Goal: Information Seeking & Learning: Learn about a topic

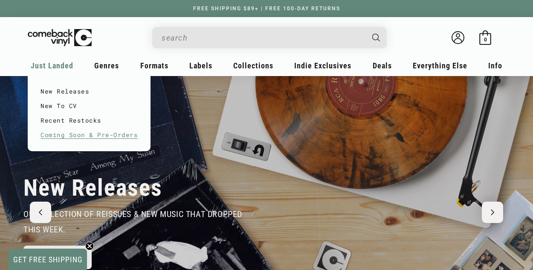
click at [68, 133] on link "Coming Soon & Pre-Orders" at bounding box center [89, 135] width 97 height 14
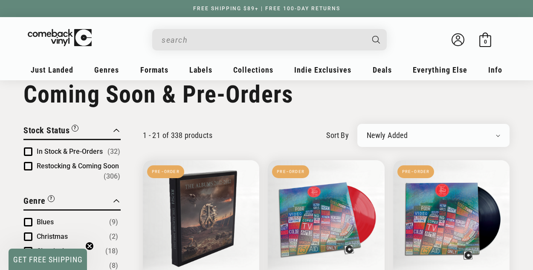
scroll to position [26, 0]
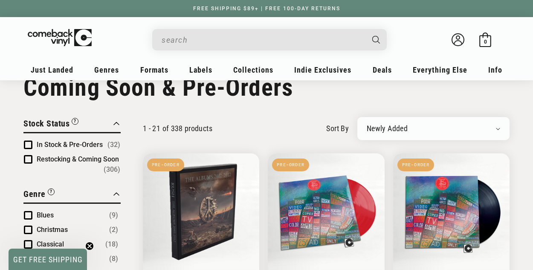
click at [30, 146] on span "Product filter" at bounding box center [28, 144] width 9 height 9
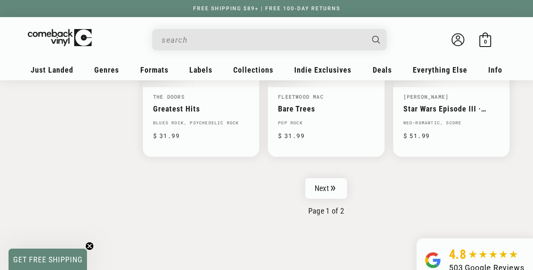
scroll to position [1414, 0]
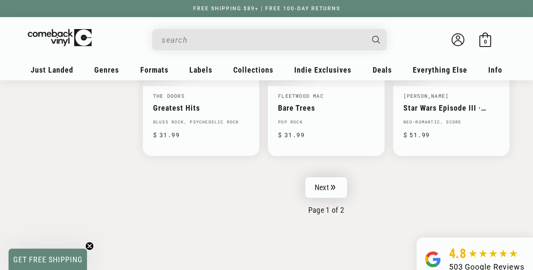
click at [328, 177] on link "Next" at bounding box center [326, 187] width 42 height 20
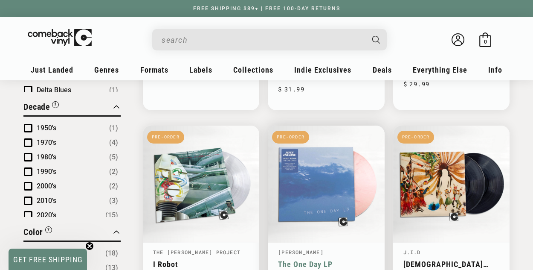
scroll to position [469, 0]
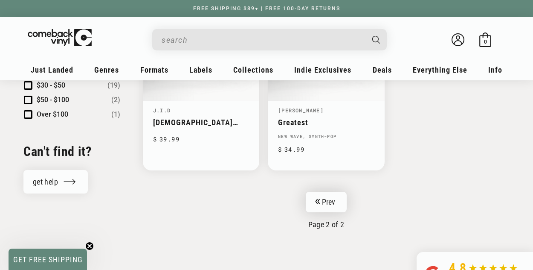
click at [324, 199] on link "Prev" at bounding box center [326, 201] width 41 height 20
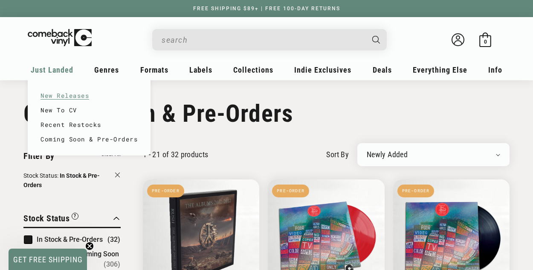
click at [76, 97] on link "New Releases" at bounding box center [89, 95] width 97 height 14
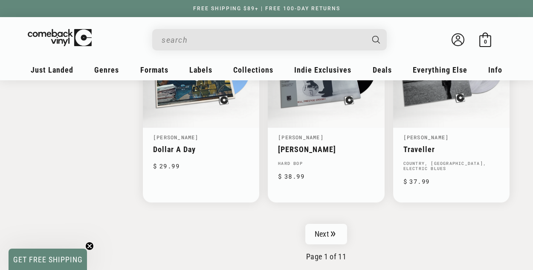
scroll to position [1419, 0]
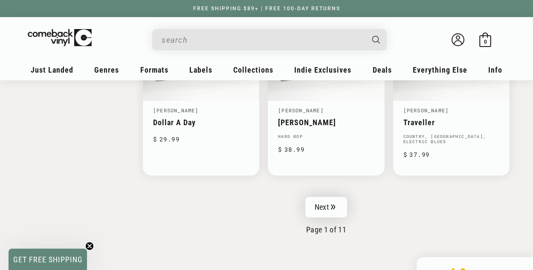
click at [327, 209] on link "Next" at bounding box center [326, 207] width 42 height 20
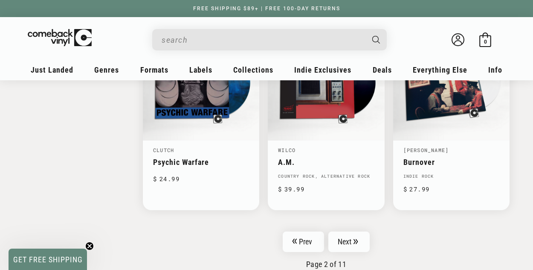
scroll to position [1374, 0]
click at [354, 235] on link "Next" at bounding box center [349, 241] width 42 height 20
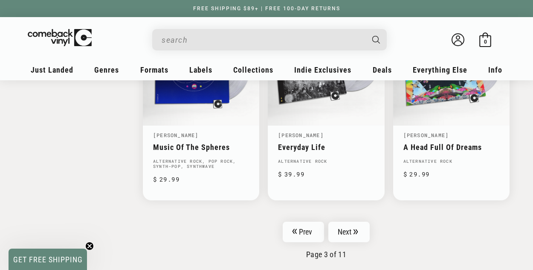
scroll to position [1404, 0]
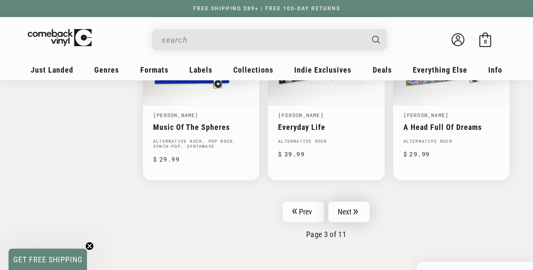
click at [354, 204] on link "Next" at bounding box center [349, 211] width 42 height 20
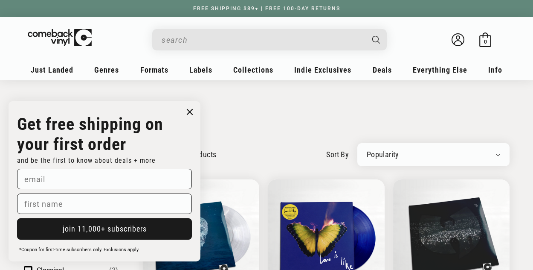
click at [188, 111] on circle "Close dialog" at bounding box center [190, 112] width 12 height 12
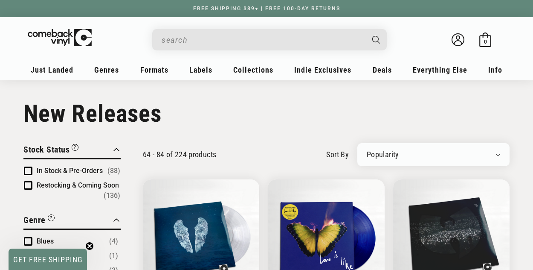
click at [226, 39] on input "When autocomplete results are available use up and down arrows to review and en…" at bounding box center [263, 39] width 202 height 17
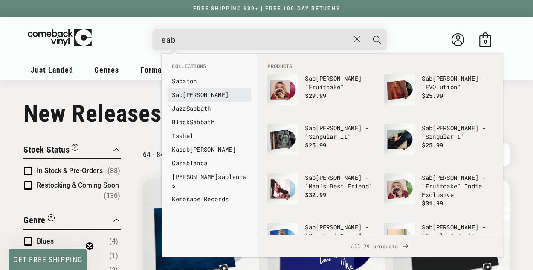
type input "sab"
click at [217, 95] on link "Sab rina Carpenter" at bounding box center [209, 94] width 75 height 9
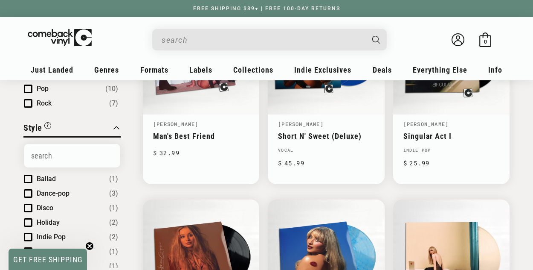
scroll to position [175, 0]
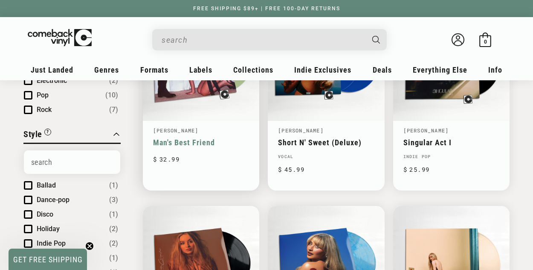
click at [197, 138] on link "Man's Best Friend" at bounding box center [201, 142] width 96 height 9
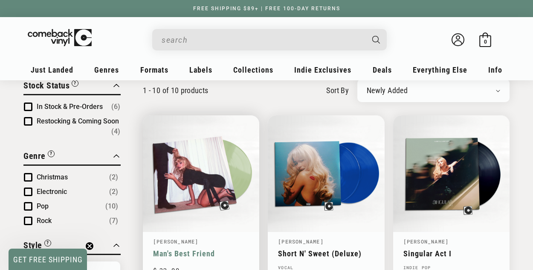
scroll to position [80, 0]
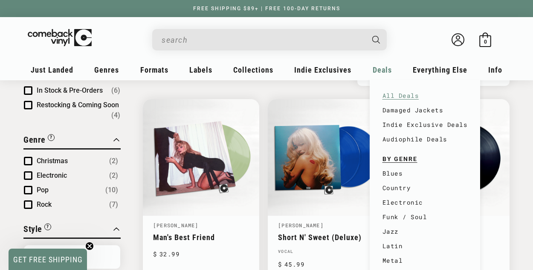
click at [400, 94] on link "All Deals" at bounding box center [425, 95] width 85 height 14
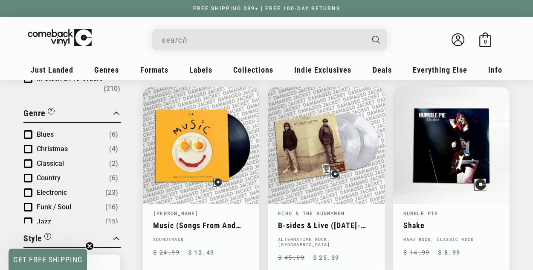
scroll to position [64, 0]
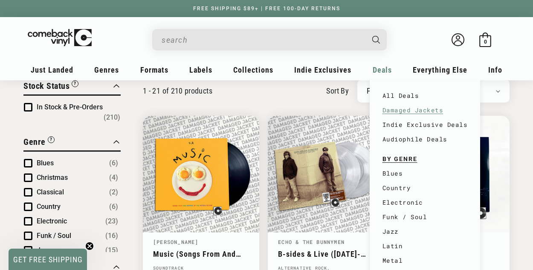
click at [391, 108] on link "Damaged Jackets" at bounding box center [425, 110] width 85 height 14
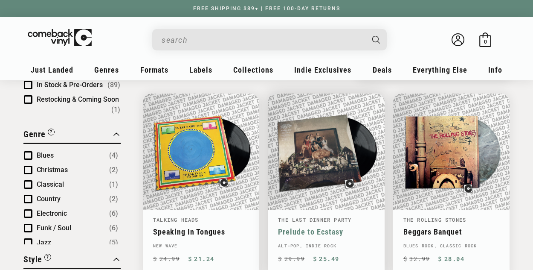
scroll to position [84, 0]
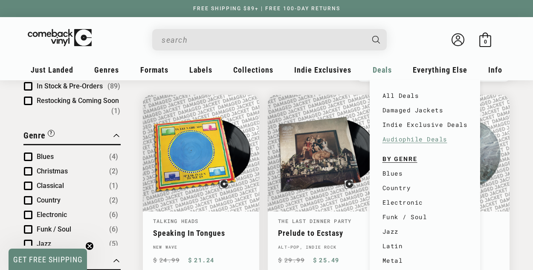
click at [399, 141] on link "Audiophile Deals" at bounding box center [425, 139] width 85 height 14
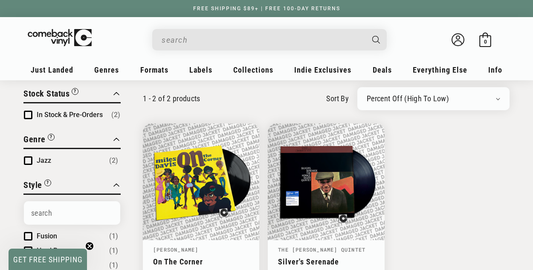
scroll to position [54, 0]
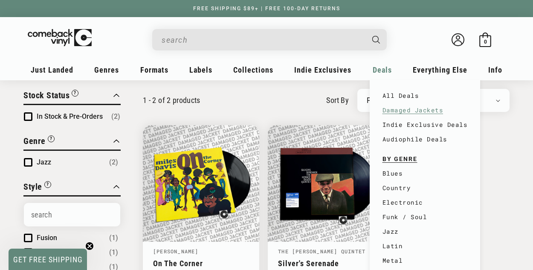
click at [388, 111] on link "Damaged Jackets" at bounding box center [425, 110] width 85 height 14
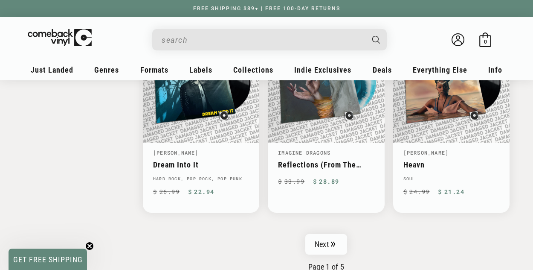
scroll to position [1396, 0]
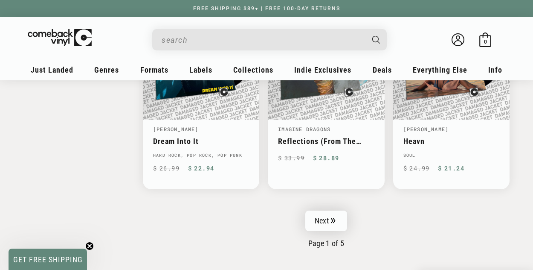
click at [319, 214] on link "Next" at bounding box center [326, 220] width 42 height 20
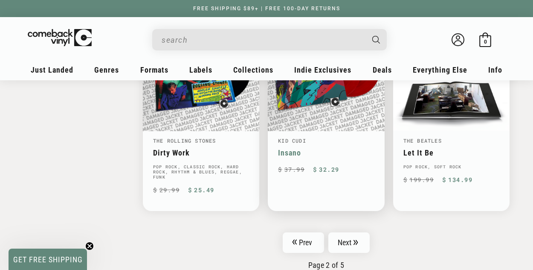
scroll to position [1378, 0]
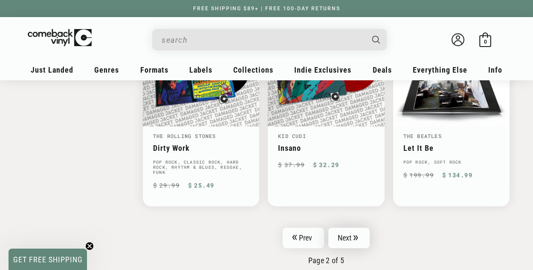
click at [351, 232] on link "Next" at bounding box center [349, 237] width 42 height 20
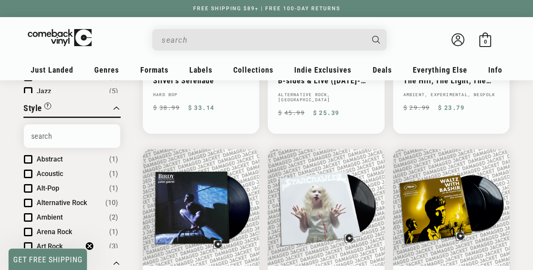
scroll to position [169, 0]
